Goal: Book appointment/travel/reservation

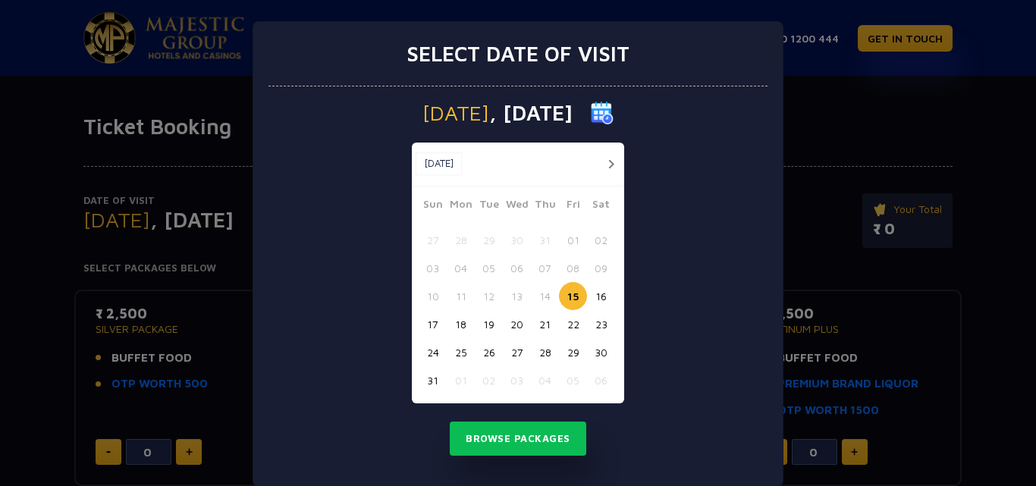
click at [605, 296] on button "16" at bounding box center [601, 296] width 28 height 28
click at [519, 444] on button "Browse Packages" at bounding box center [518, 439] width 137 height 35
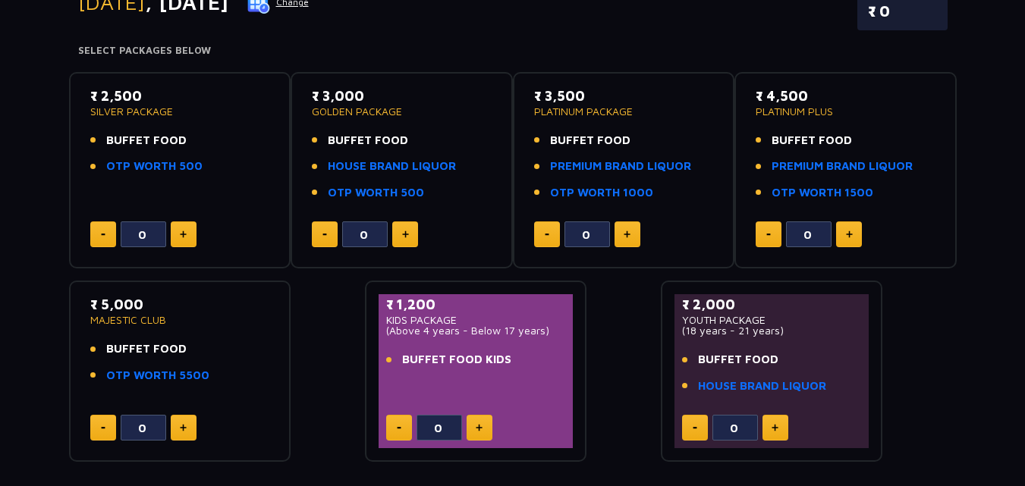
scroll to position [228, 0]
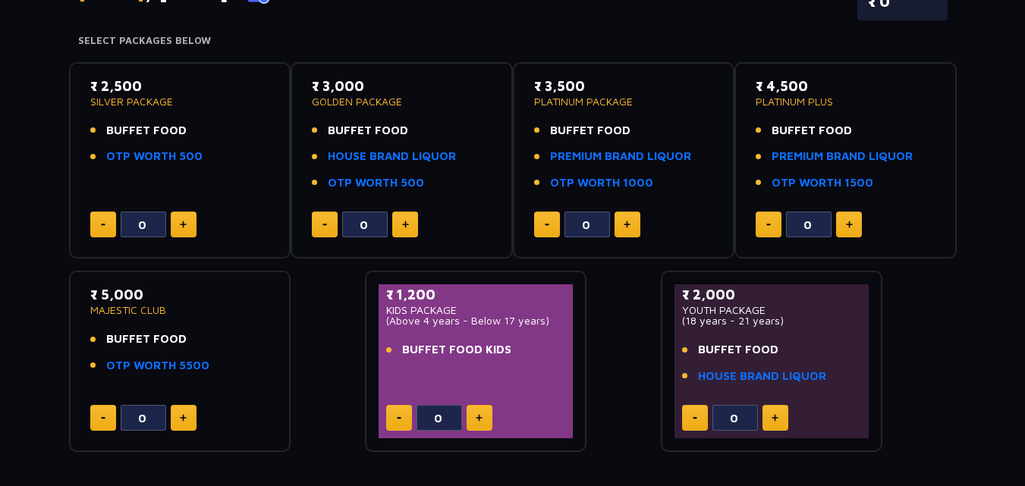
click at [177, 225] on button at bounding box center [184, 225] width 26 height 26
click at [180, 224] on img at bounding box center [183, 225] width 7 height 8
click at [109, 228] on button at bounding box center [103, 225] width 26 height 26
type input "1"
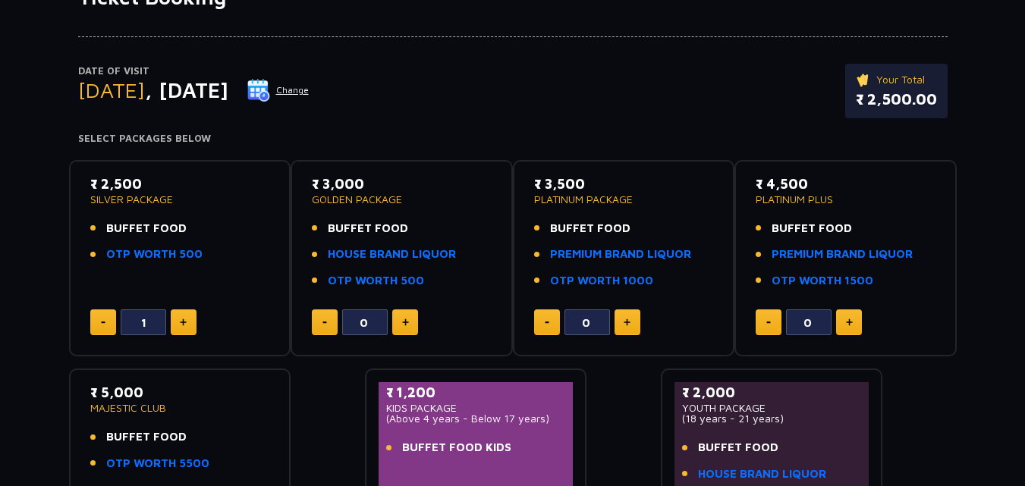
scroll to position [0, 0]
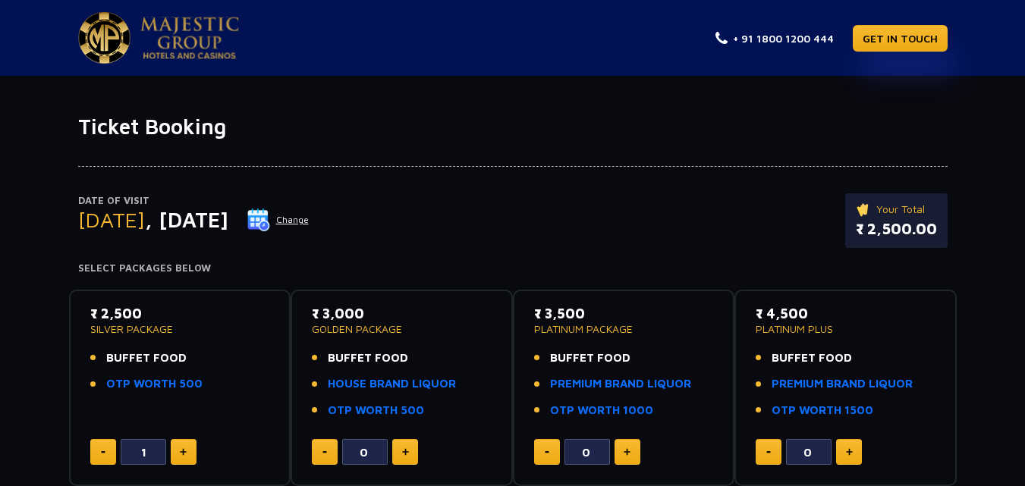
click at [125, 310] on p "₹ 2,500" at bounding box center [180, 314] width 180 height 20
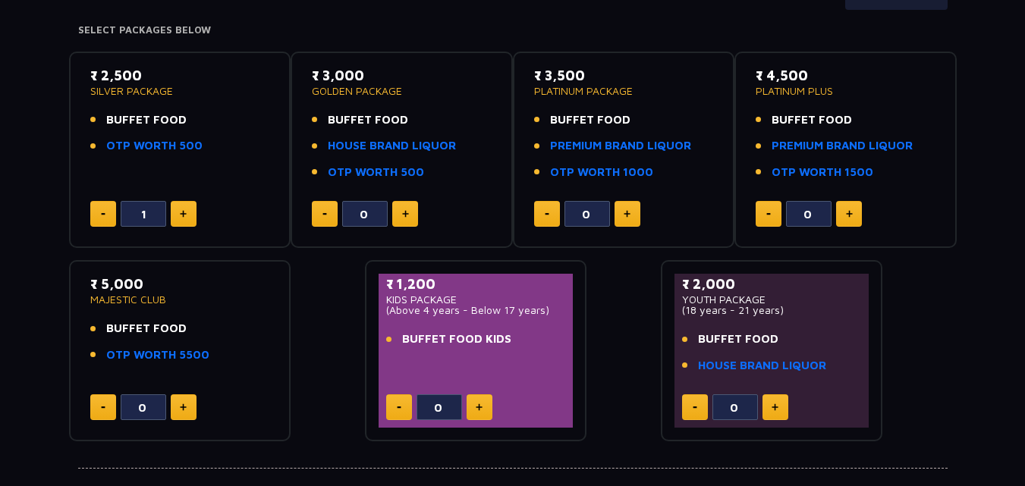
scroll to position [76, 0]
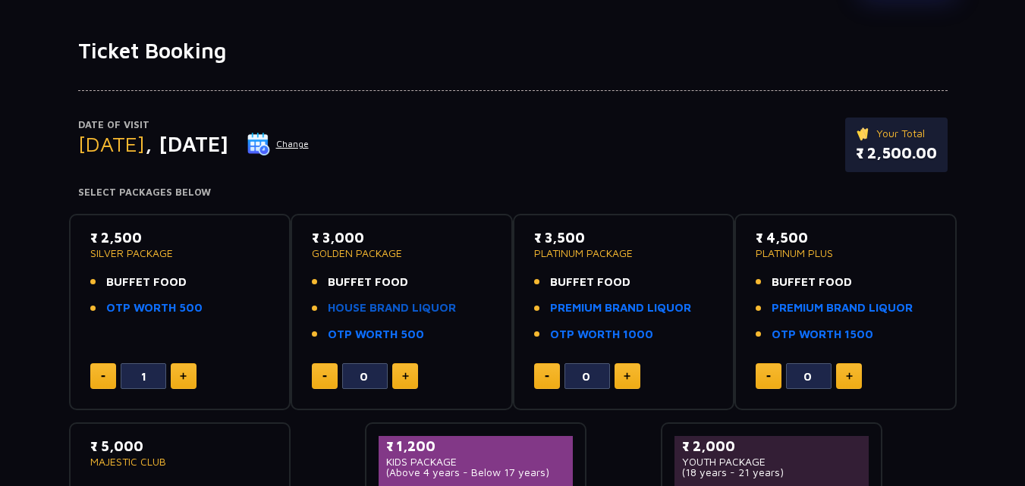
click at [388, 307] on link "HOUSE BRAND LIQUOR" at bounding box center [392, 308] width 128 height 17
